Goal: Transaction & Acquisition: Purchase product/service

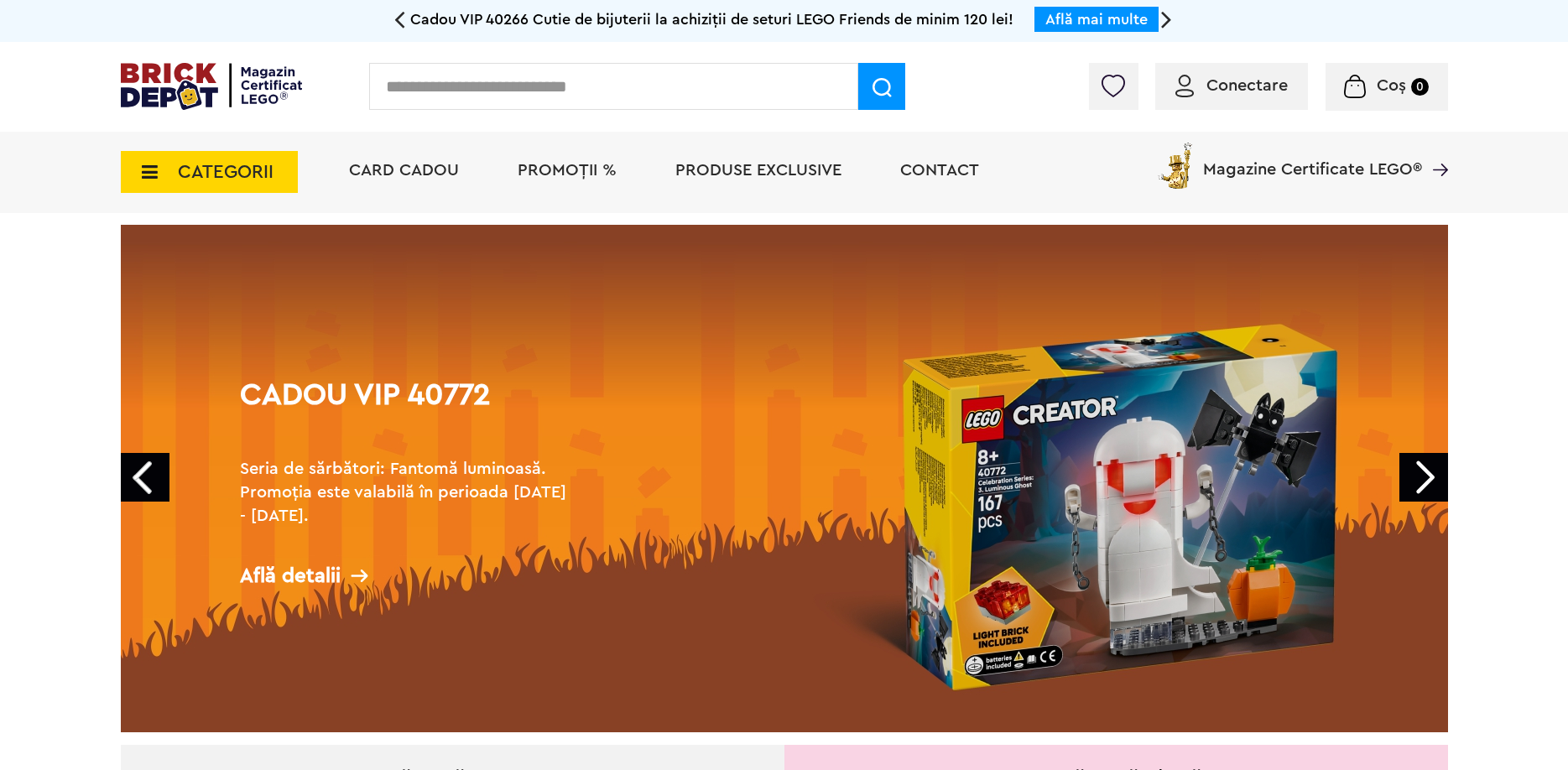
click at [577, 172] on span "PROMOȚII %" at bounding box center [567, 171] width 99 height 17
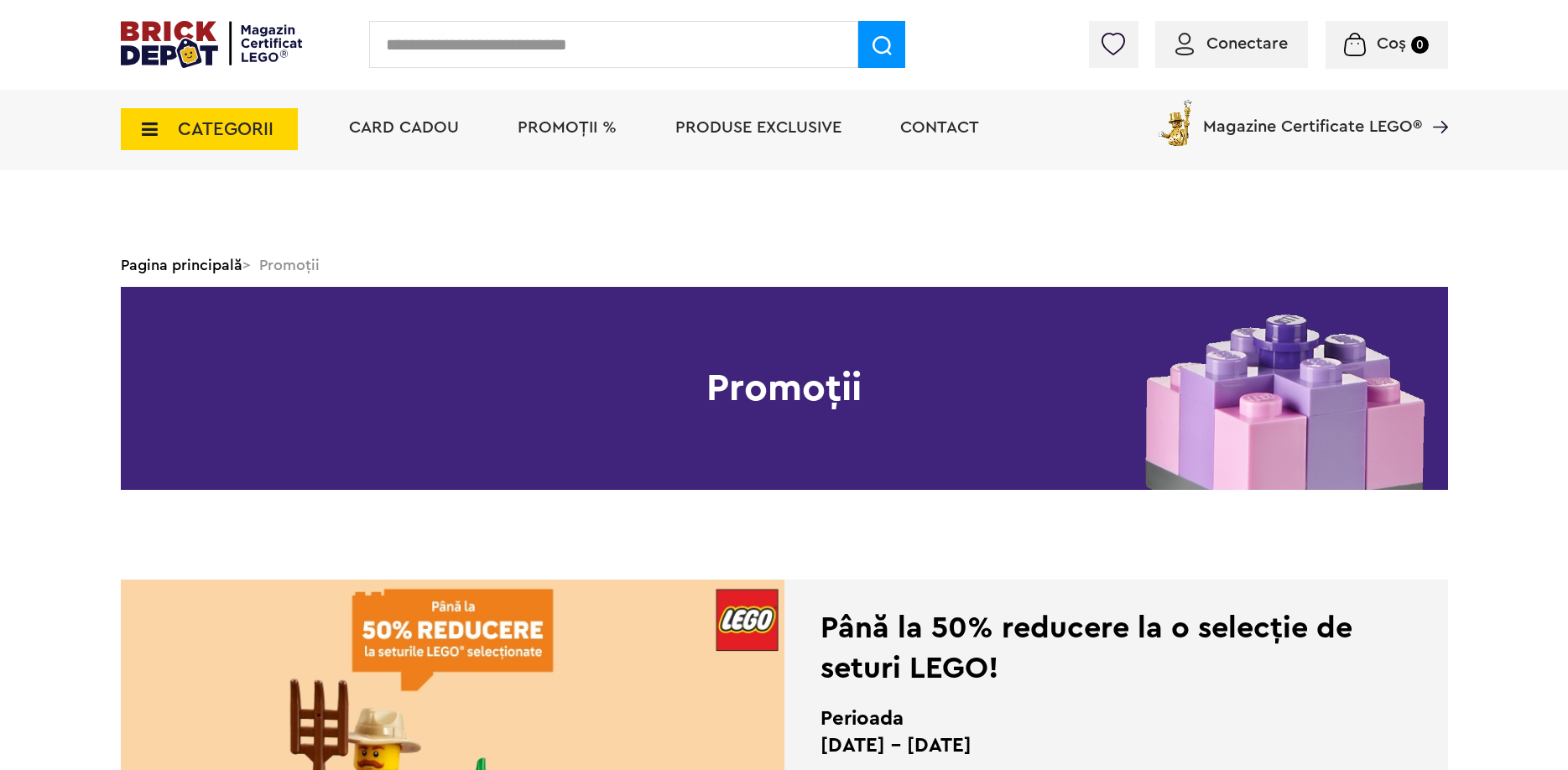
scroll to position [514, 0]
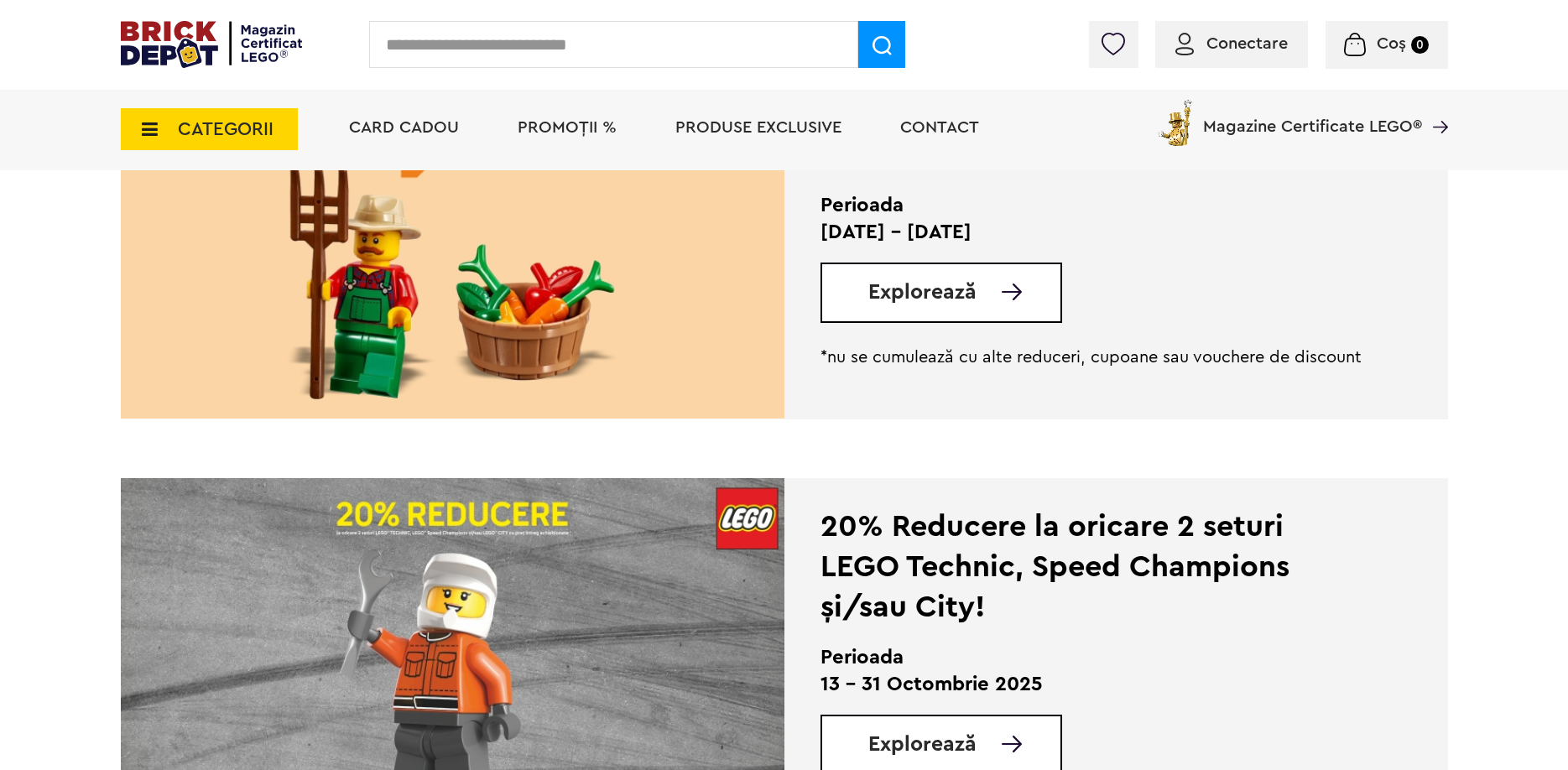
click at [901, 305] on div "Explorează" at bounding box center [942, 293] width 242 height 60
click at [974, 301] on span "Explorează" at bounding box center [923, 293] width 109 height 21
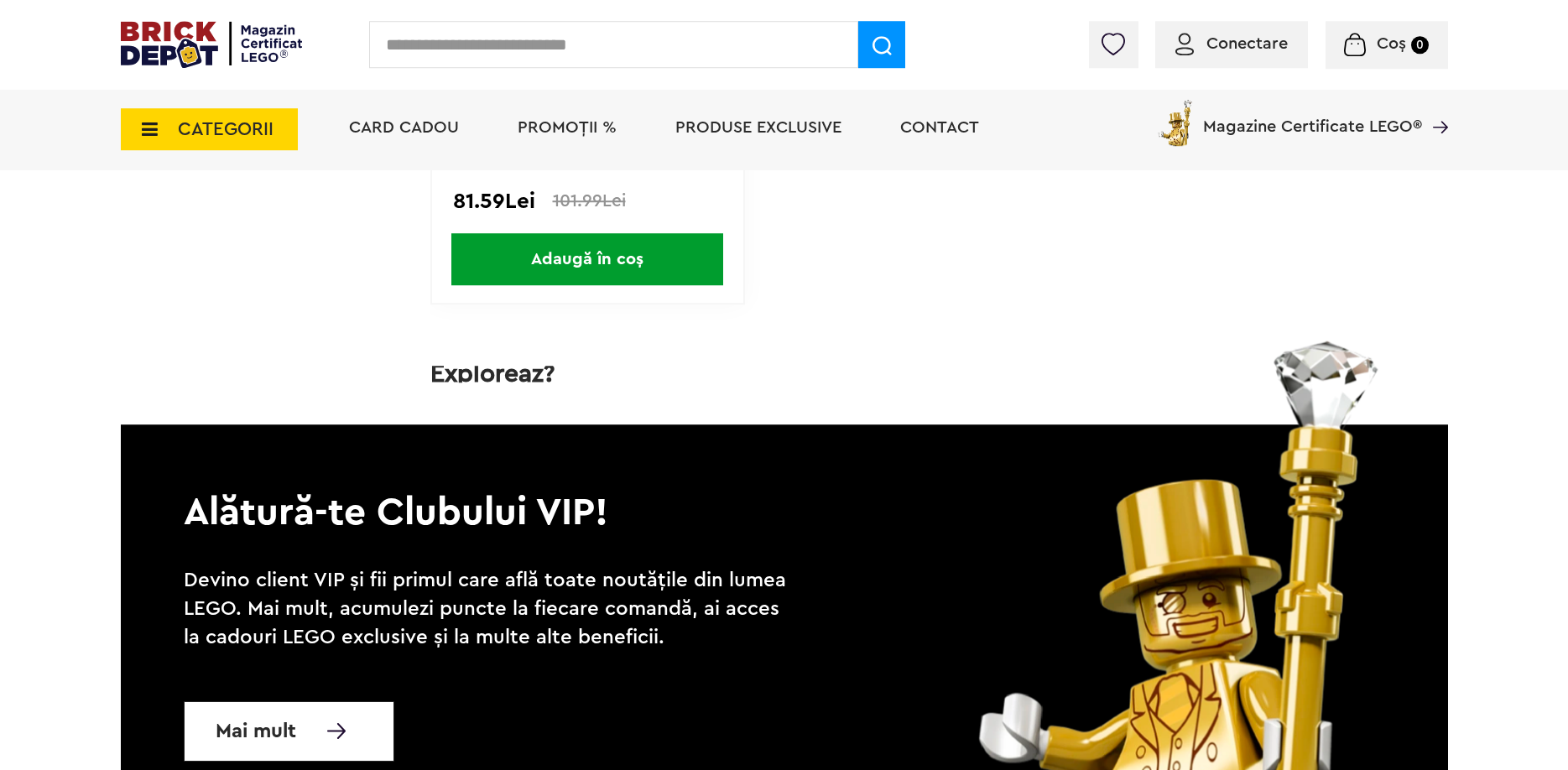
scroll to position [8728, 0]
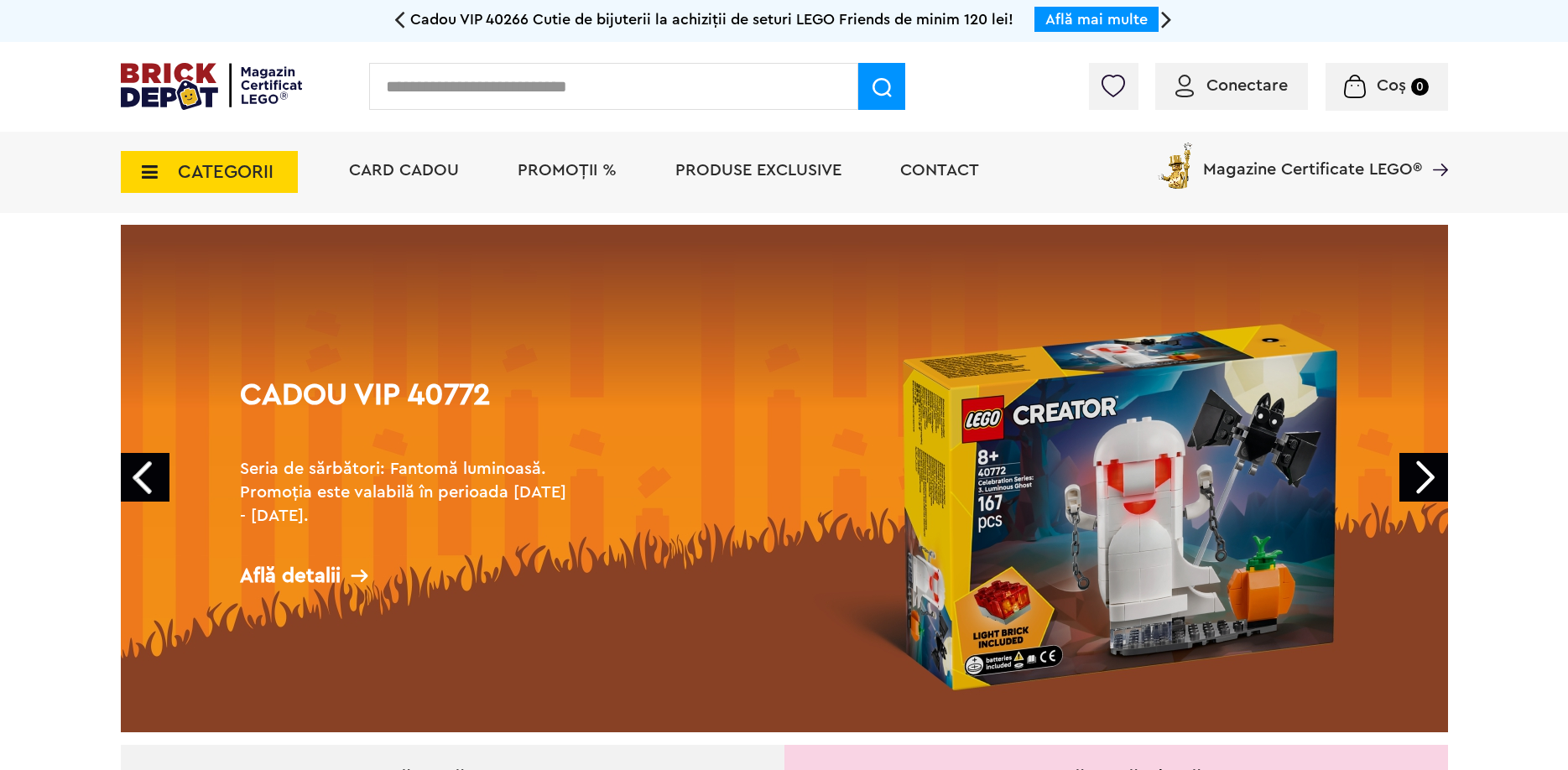
click at [258, 168] on span "CATEGORII" at bounding box center [226, 172] width 95 height 18
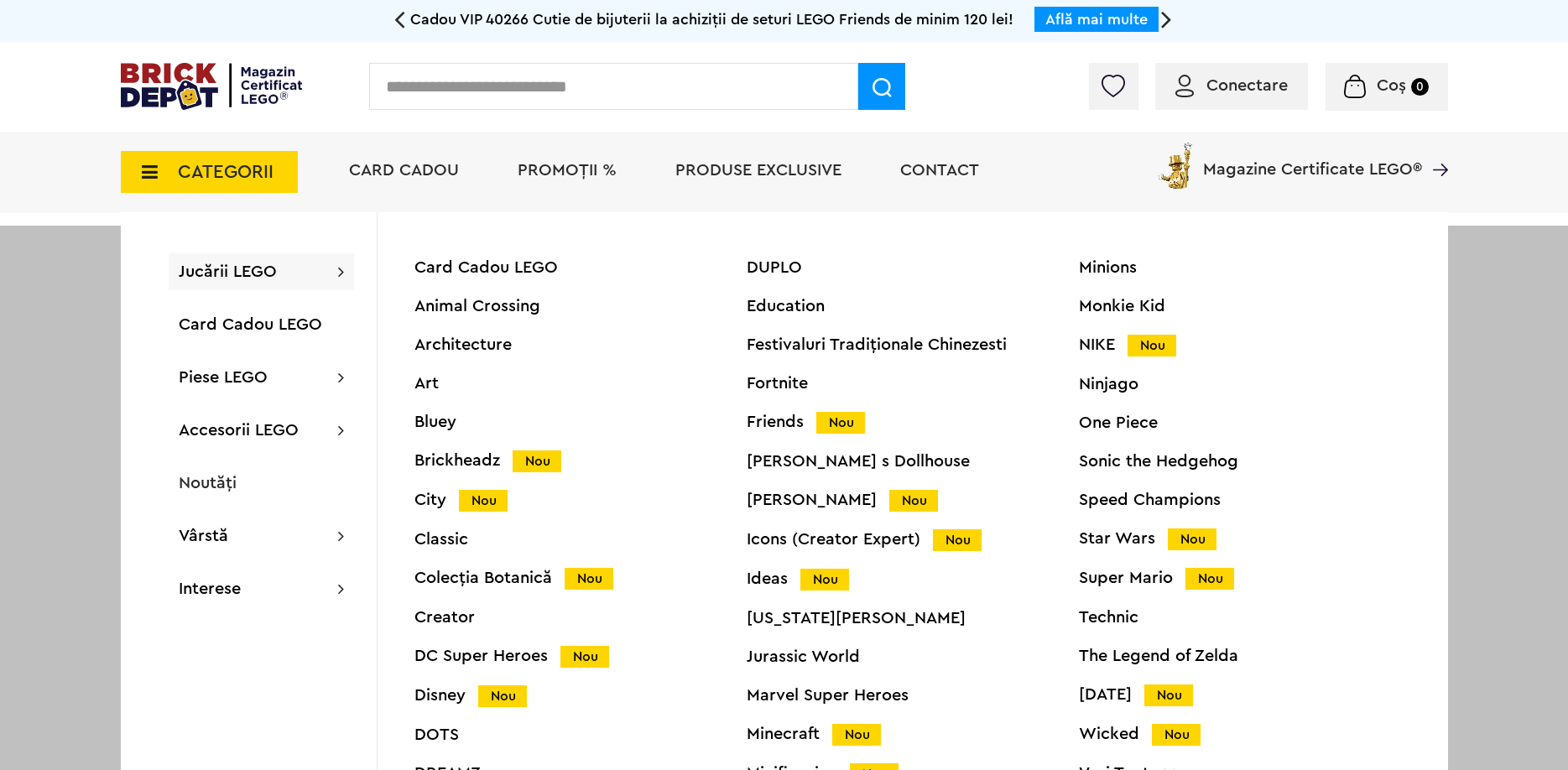
click at [487, 93] on input "text" at bounding box center [613, 86] width 489 height 47
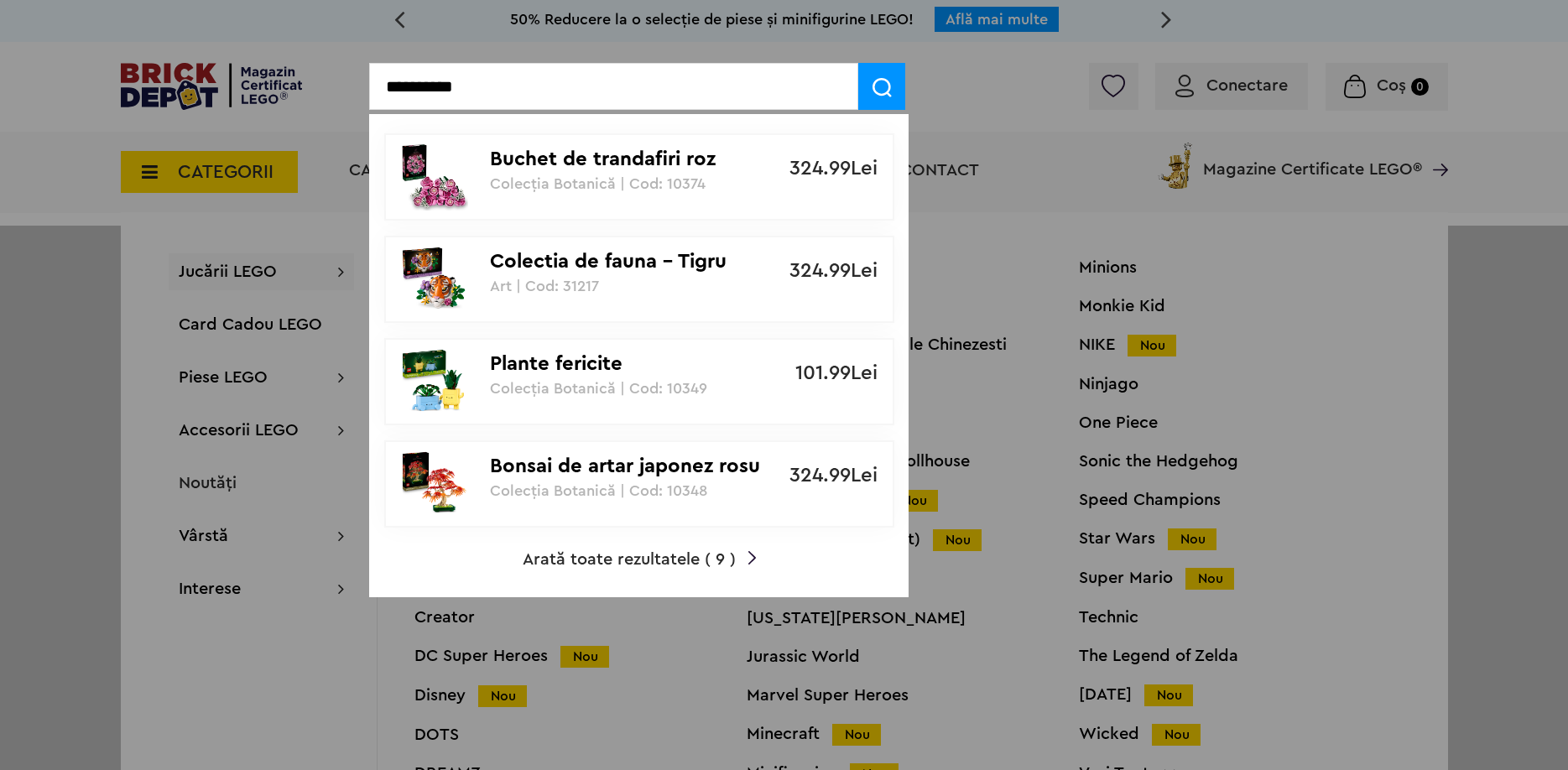
type input "**********"
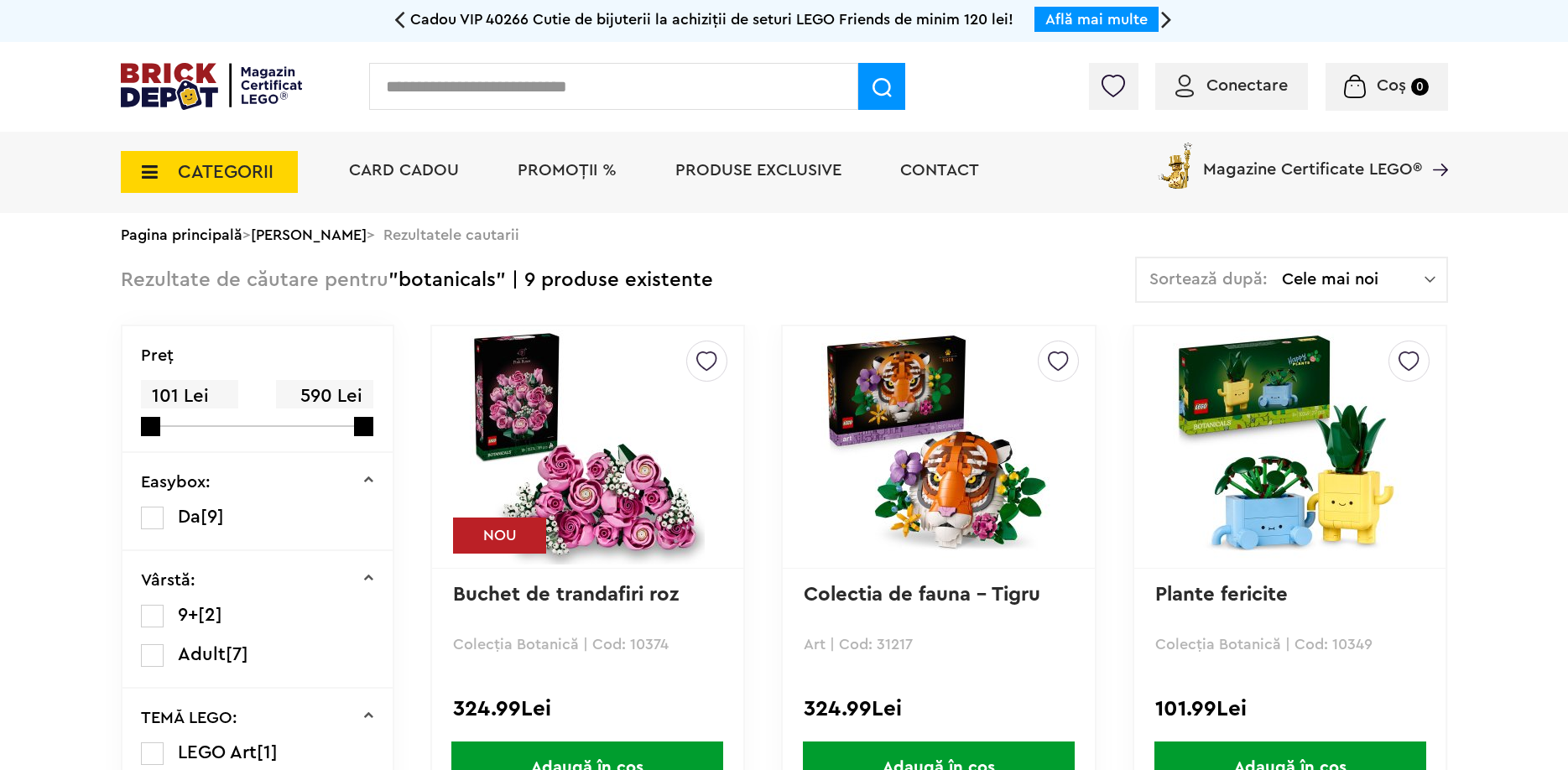
click at [1273, 452] on img at bounding box center [1291, 447] width 234 height 234
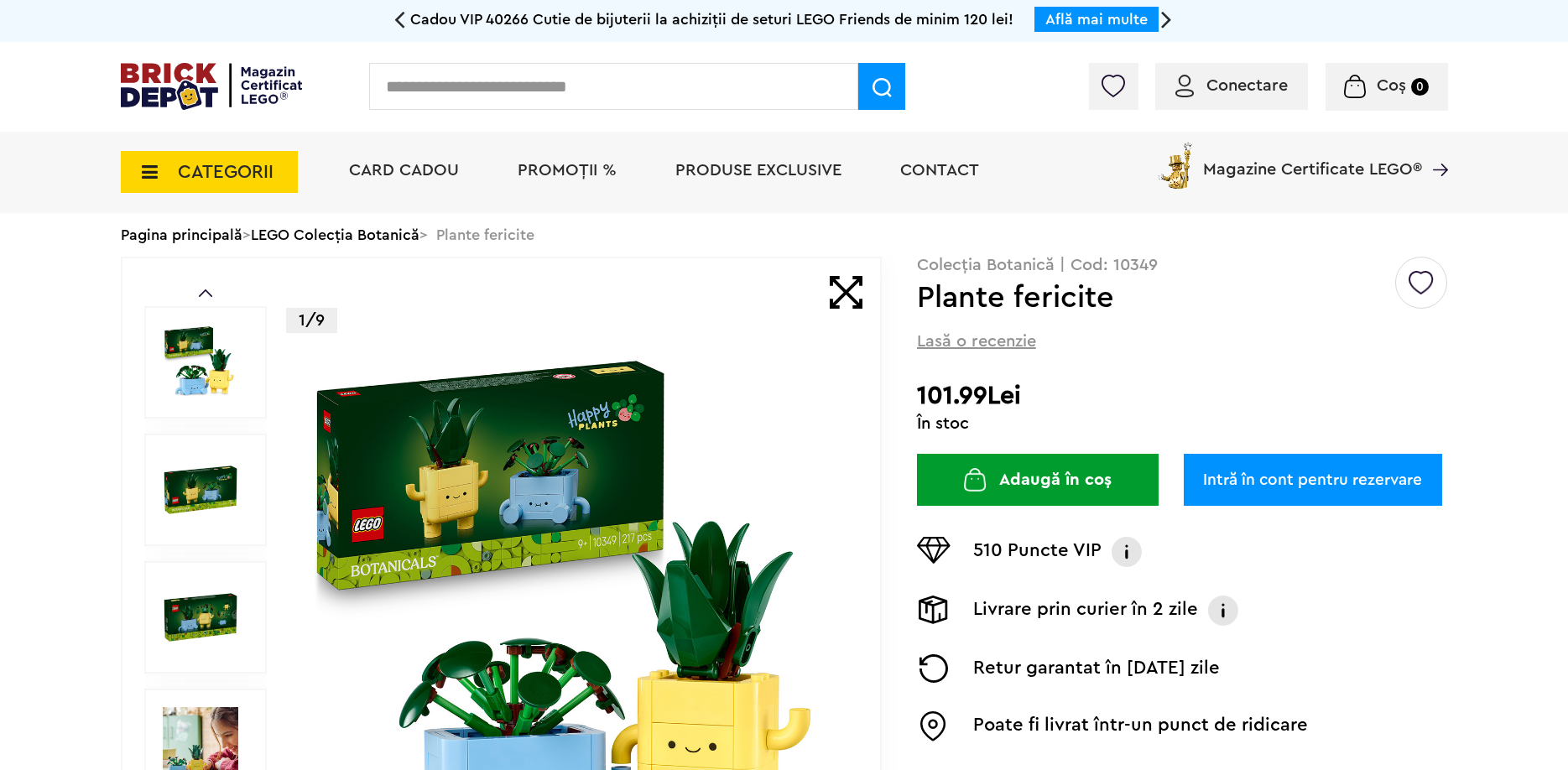
click at [397, 234] on link "LEGO Colecția Botanică" at bounding box center [335, 235] width 169 height 15
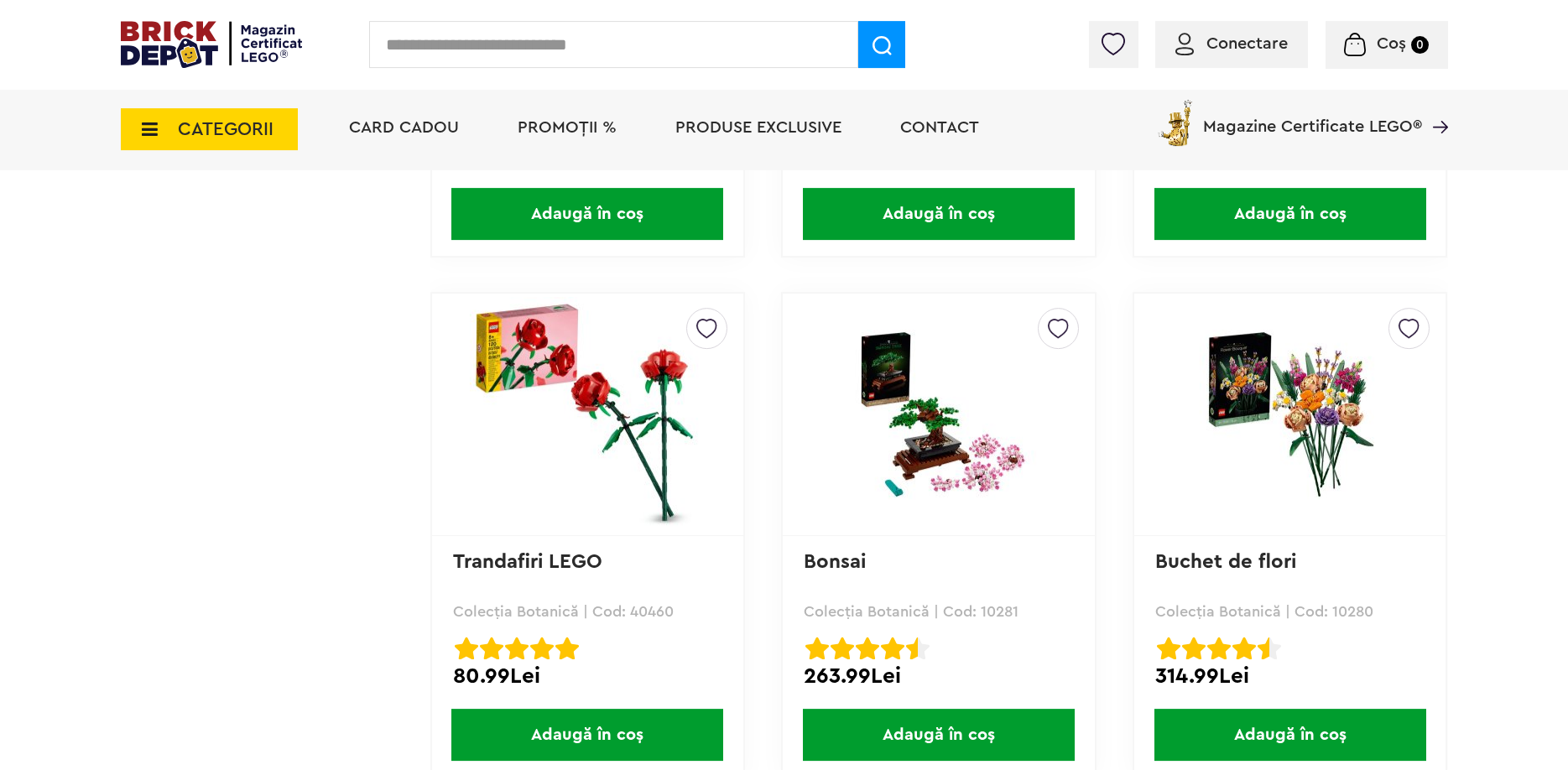
scroll to position [4321, 0]
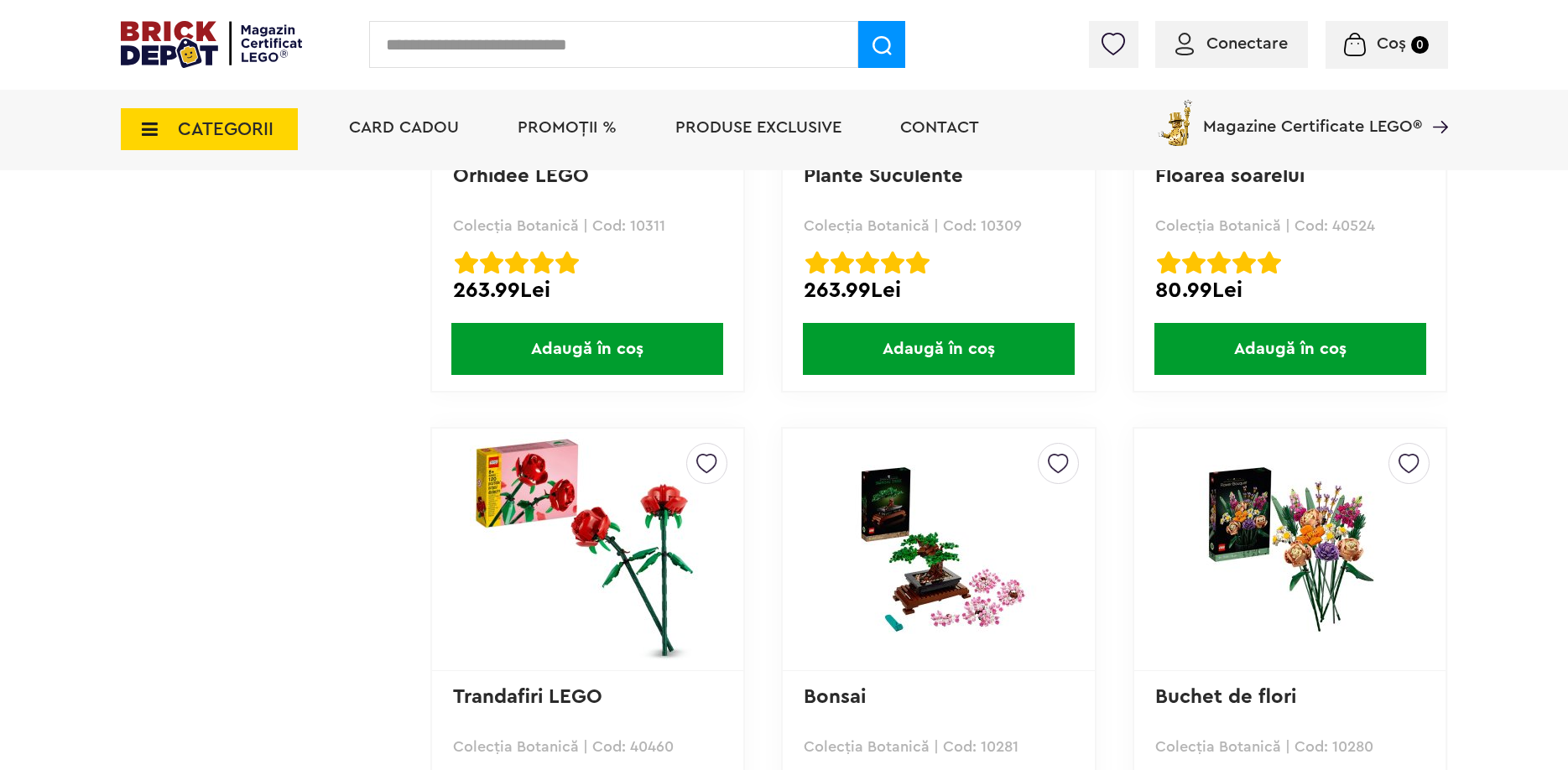
click at [628, 47] on input "text" at bounding box center [613, 44] width 489 height 47
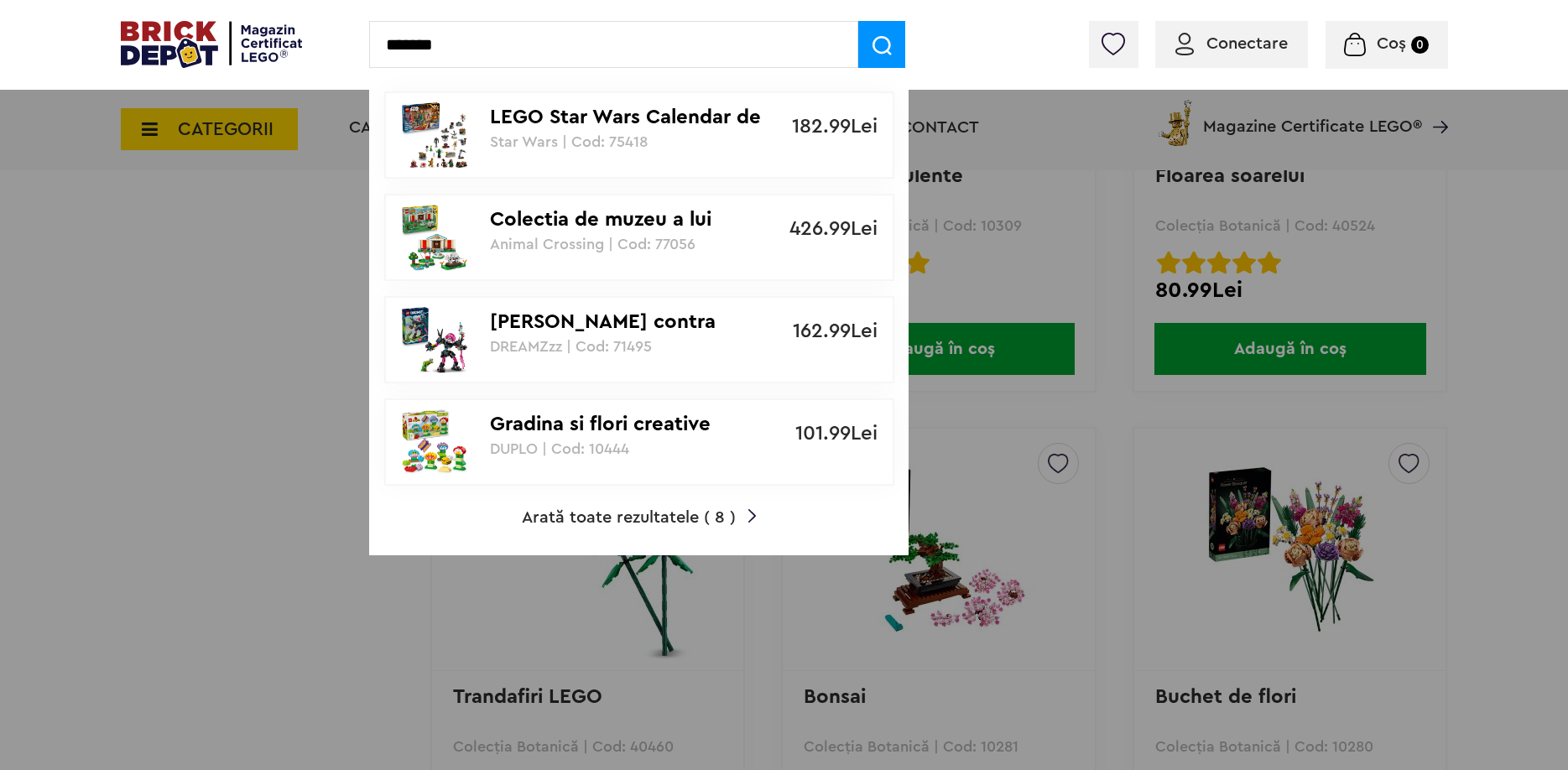
type input "*******"
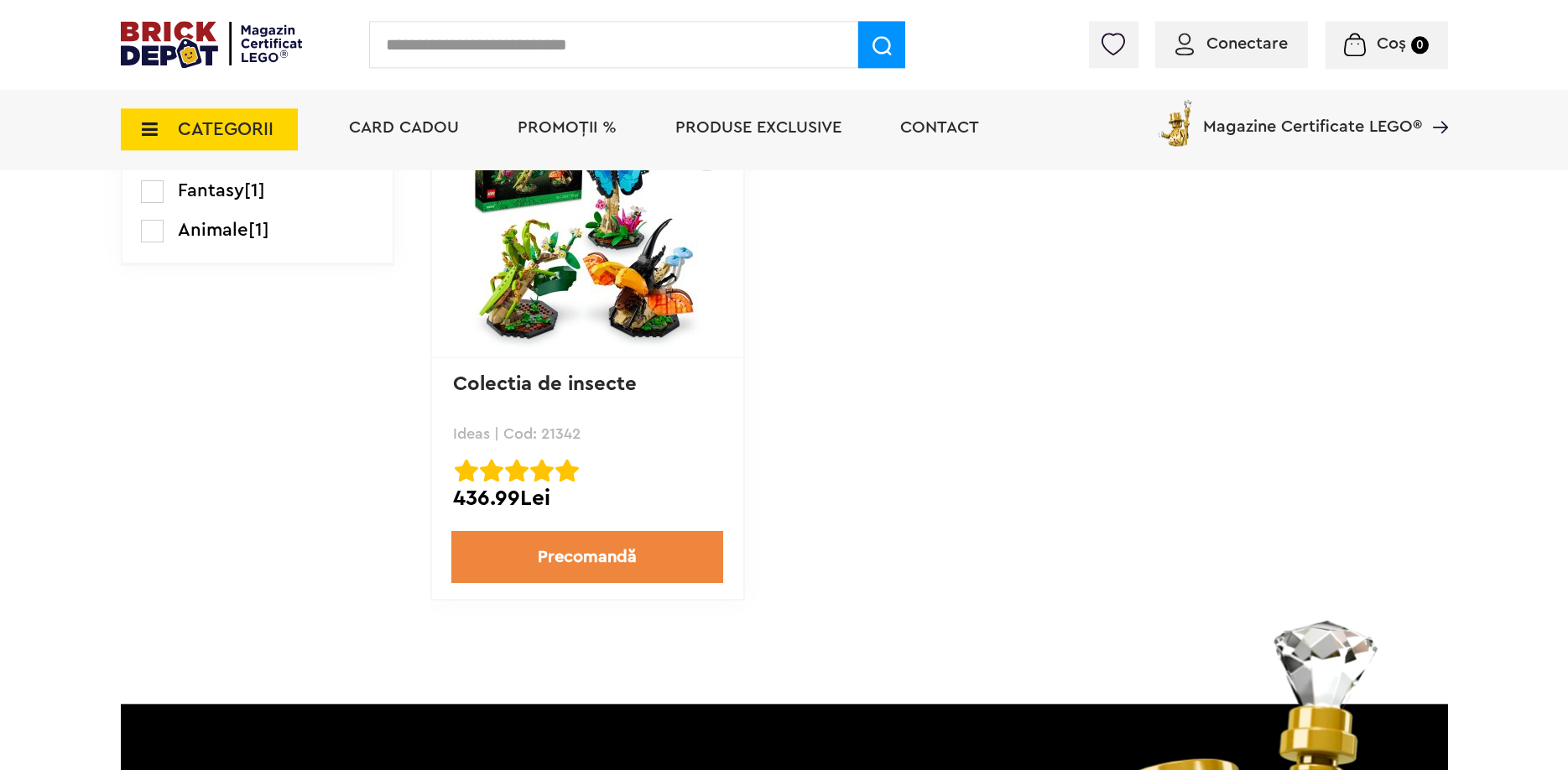
scroll to position [1284, 0]
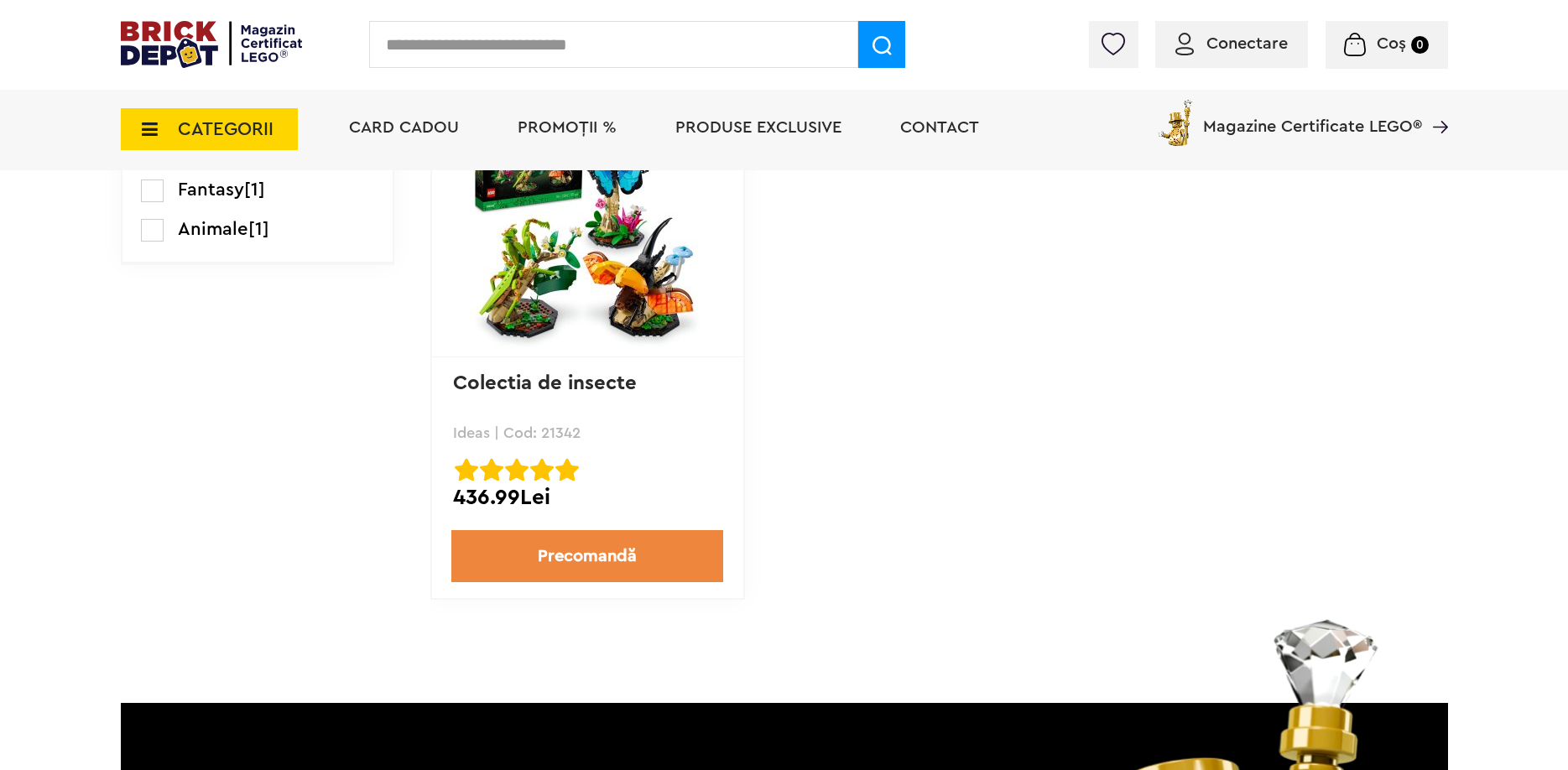
click at [600, 274] on img at bounding box center [587, 235] width 234 height 234
